Goal: Find specific page/section: Find specific page/section

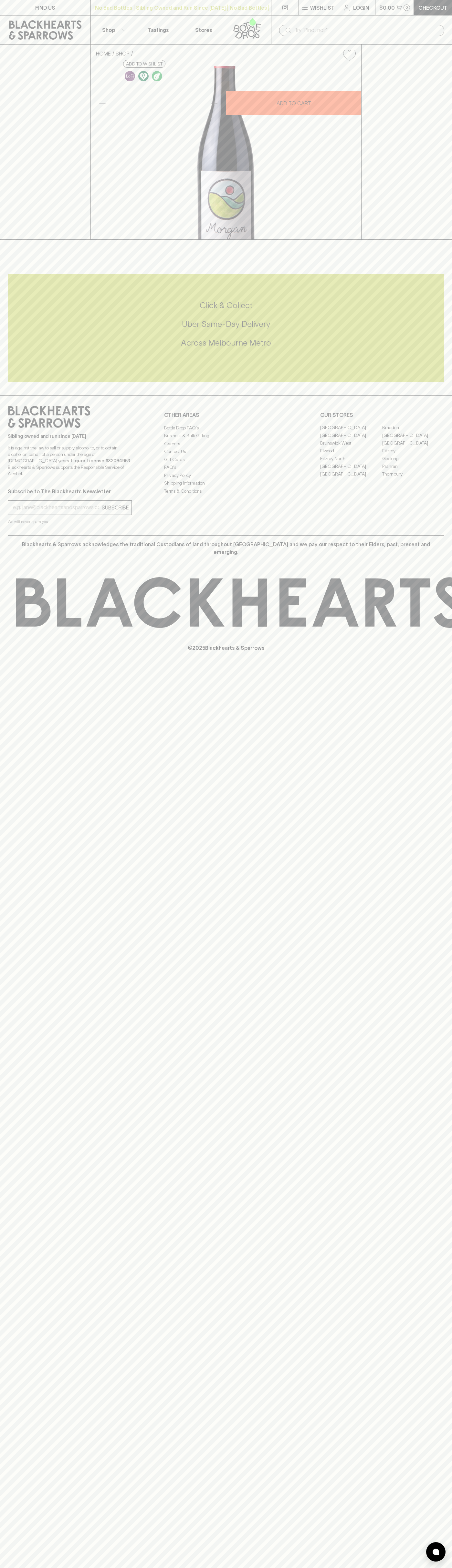
click at [413, 455] on link "Fitzroy" at bounding box center [413, 451] width 62 height 8
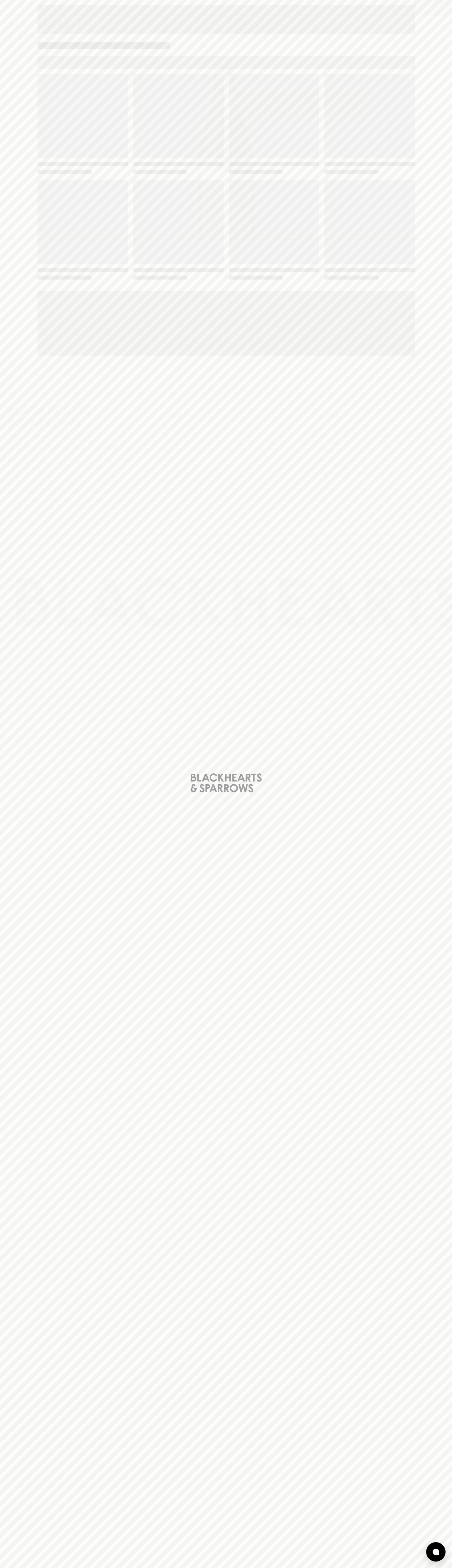
click at [307, 191] on span "Loading" at bounding box center [274, 222] width 90 height 84
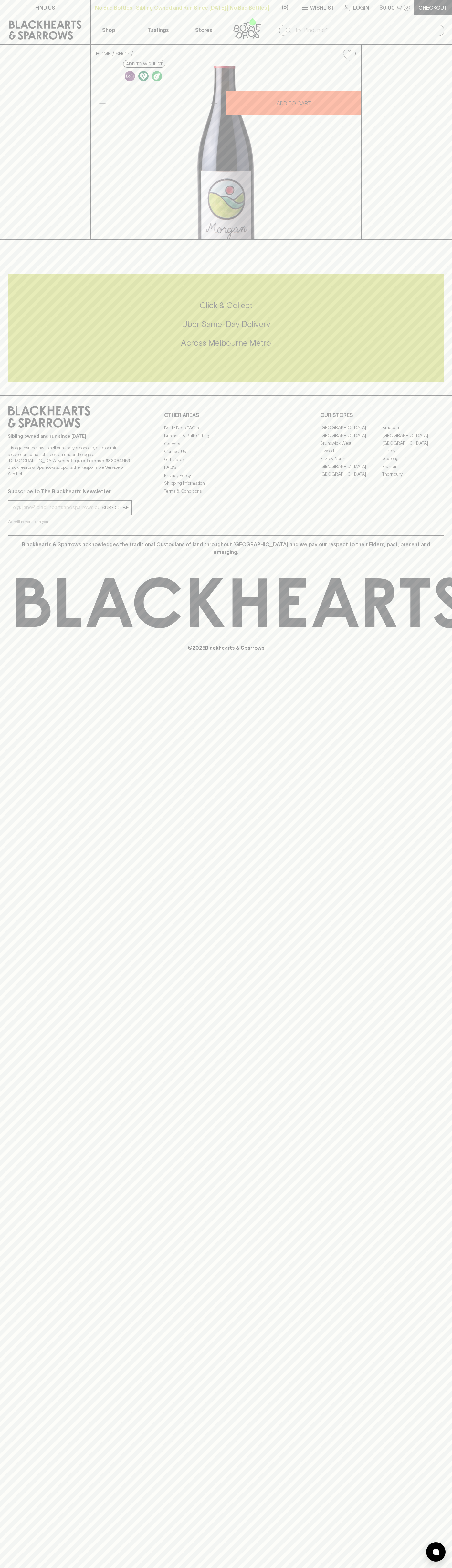
click at [255, 12] on div "| No Bad Bottles | Sibling Owned and Run Since [DATE] | No Bad Bottles | Siblin…" at bounding box center [180, 7] width 181 height 15
click at [450, 652] on p "© 2025 Blackhearts & Sparrows" at bounding box center [226, 639] width 452 height 24
click at [75, 1567] on html "FIND US | No Bad Bottles | Sibling Owned and Run Since [DATE] | No Bad Bottles …" at bounding box center [226, 784] width 452 height 1568
click at [16, 382] on div "Click & Collect Uber Same-Day Delivery Across [GEOGRAPHIC_DATA] Metro" at bounding box center [226, 329] width 436 height 108
